Goal: Task Accomplishment & Management: Manage account settings

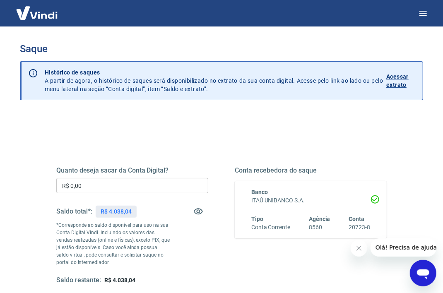
click at [114, 185] on input "R$ 0,00" at bounding box center [132, 185] width 152 height 15
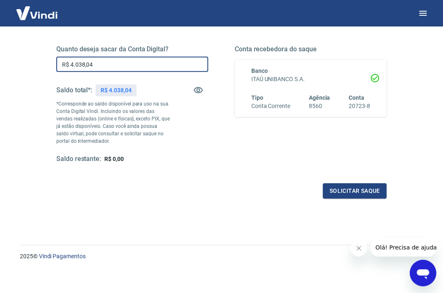
scroll to position [123, 0]
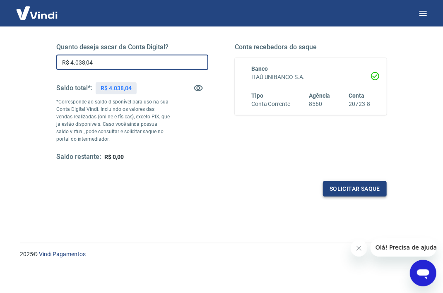
type input "R$ 4.038,04"
click at [333, 189] on button "Solicitar saque" at bounding box center [355, 188] width 64 height 15
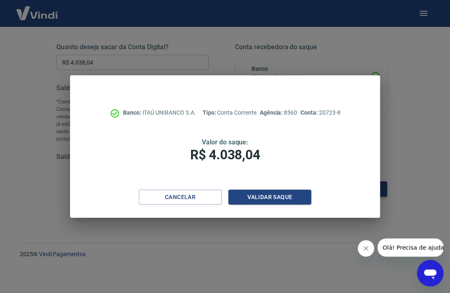
click at [333, 189] on div "Banco: ITAÚ UNIBANCO S.A. Tipo: Conta Corrente Agência: 8560 Conta: 20723-8 Val…" at bounding box center [225, 132] width 310 height 114
click at [249, 197] on button "Validar saque" at bounding box center [269, 197] width 83 height 15
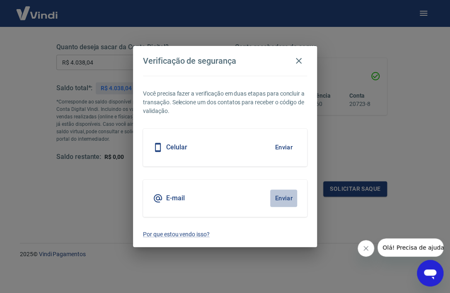
click at [286, 196] on button "Enviar" at bounding box center [283, 198] width 27 height 17
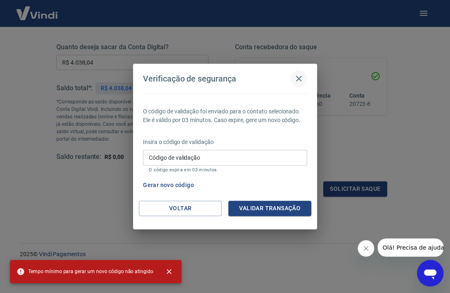
click at [296, 79] on icon "button" at bounding box center [299, 79] width 10 height 10
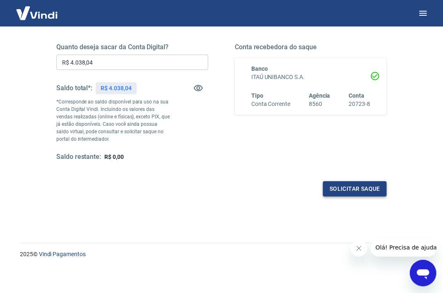
click at [368, 189] on button "Solicitar saque" at bounding box center [355, 188] width 64 height 15
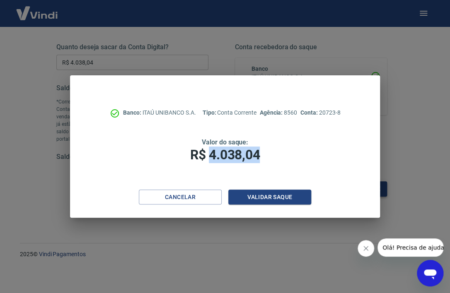
click at [368, 189] on div "Banco: ITAÚ UNIBANCO S.A. Tipo: Conta Corrente Agência: 8560 Conta: 20723-8 Val…" at bounding box center [225, 132] width 310 height 114
click at [258, 195] on button "Validar saque" at bounding box center [269, 197] width 83 height 15
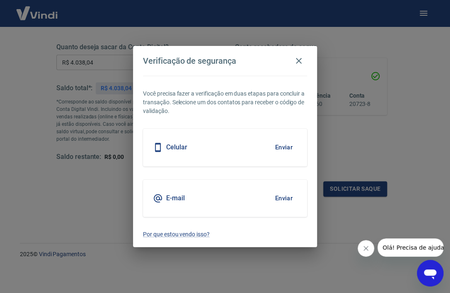
click at [258, 195] on div "E-mail Enviar" at bounding box center [225, 198] width 164 height 37
click at [283, 149] on button "Enviar" at bounding box center [283, 147] width 27 height 17
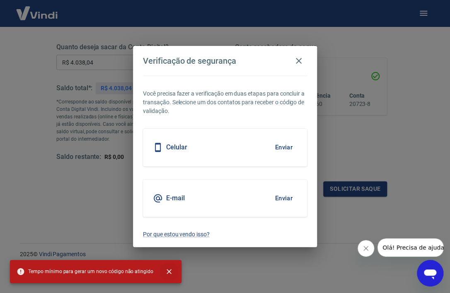
click at [166, 271] on icon "close" at bounding box center [168, 271] width 5 height 5
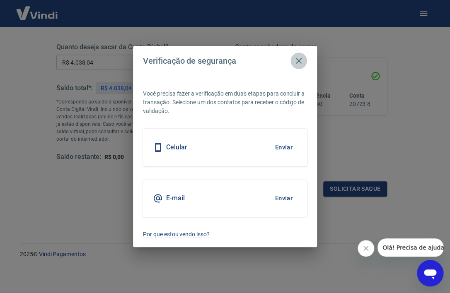
click at [300, 59] on icon "button" at bounding box center [299, 61] width 6 height 6
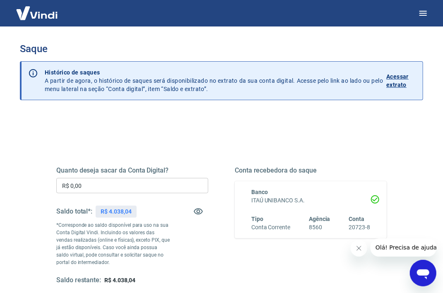
click at [134, 186] on input "R$ 0,00" at bounding box center [132, 185] width 152 height 15
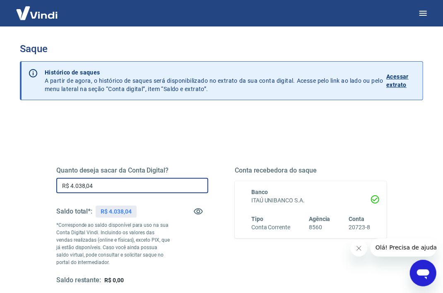
type input "R$ 4.038,04"
click at [219, 229] on div "Quanto deseja sacar da Conta Digital? R$ 4.038,04 ​ Saldo total*: R$ 4.038,04 *…" at bounding box center [221, 225] width 330 height 118
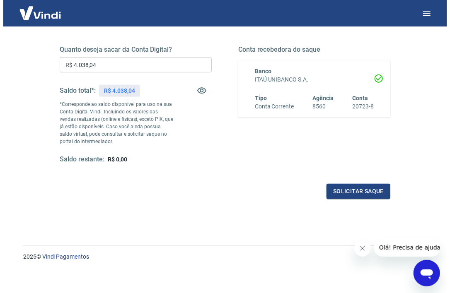
scroll to position [123, 0]
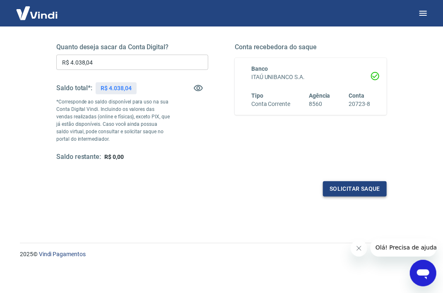
click at [348, 187] on button "Solicitar saque" at bounding box center [355, 188] width 64 height 15
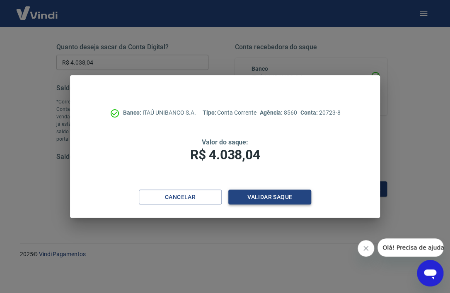
click at [266, 198] on button "Validar saque" at bounding box center [269, 197] width 83 height 15
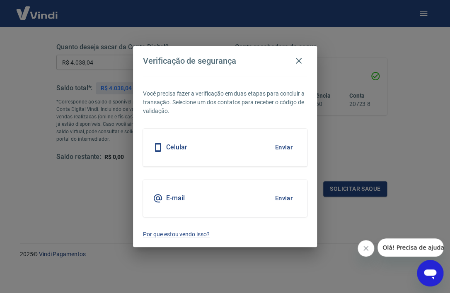
click at [275, 150] on button "Enviar" at bounding box center [283, 147] width 27 height 17
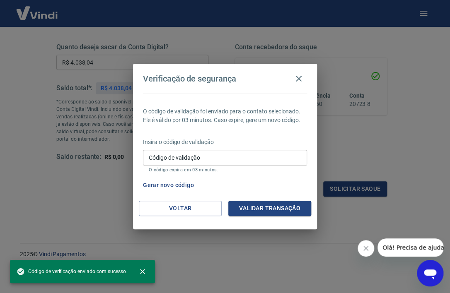
click at [226, 155] on input "Código de validação" at bounding box center [225, 157] width 164 height 15
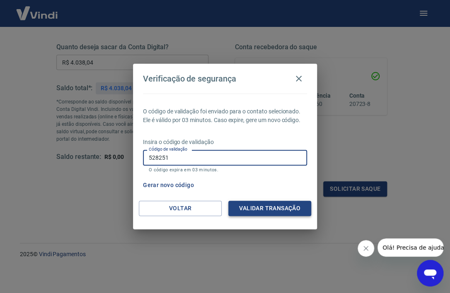
type input "528251"
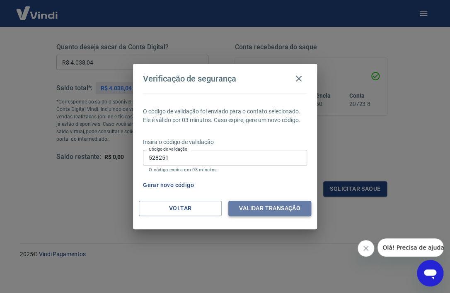
click at [270, 207] on button "Validar transação" at bounding box center [269, 208] width 83 height 15
click at [270, 207] on div "Validar transação" at bounding box center [269, 208] width 83 height 15
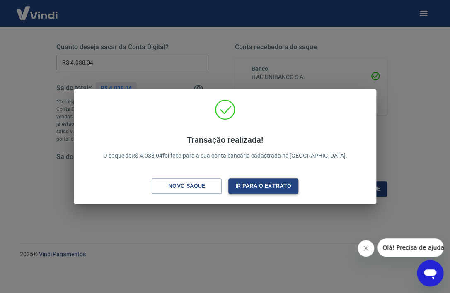
click at [268, 186] on button "Ir para o extrato" at bounding box center [263, 185] width 70 height 15
